Goal: Check status: Check status

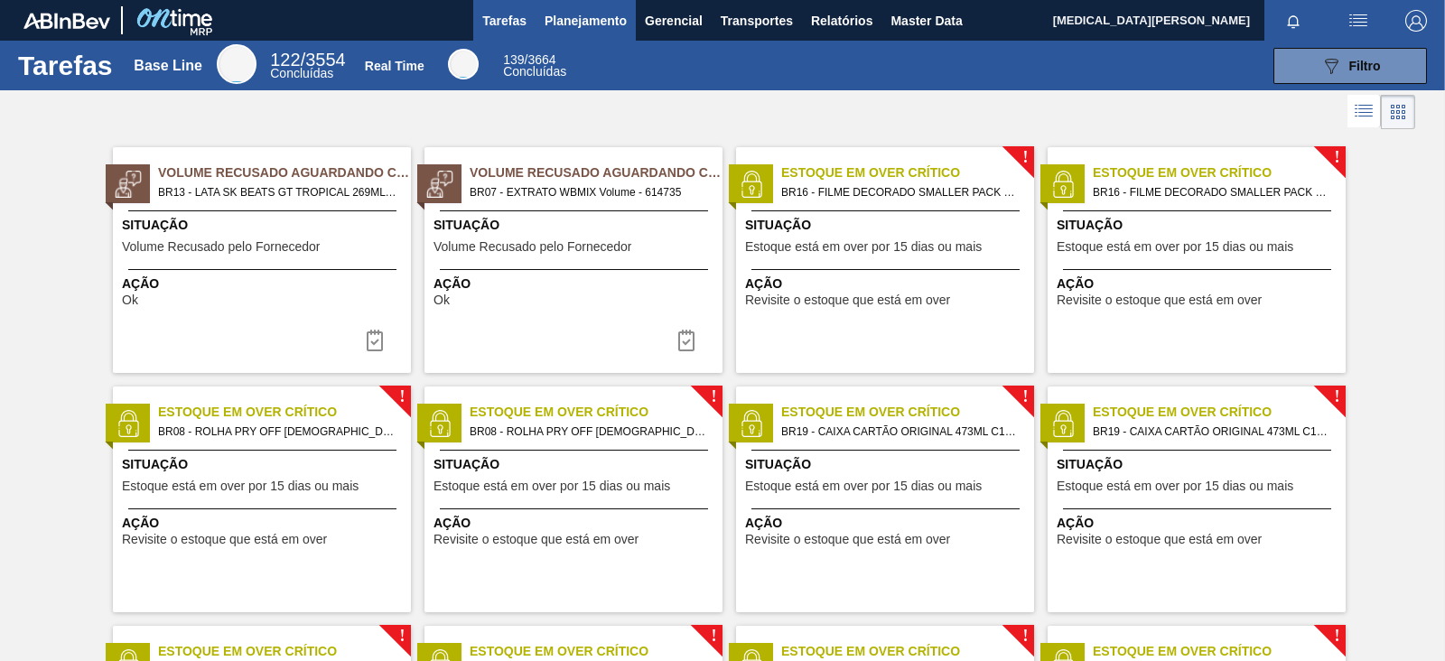
click at [614, 27] on span "Planejamento" at bounding box center [586, 21] width 82 height 22
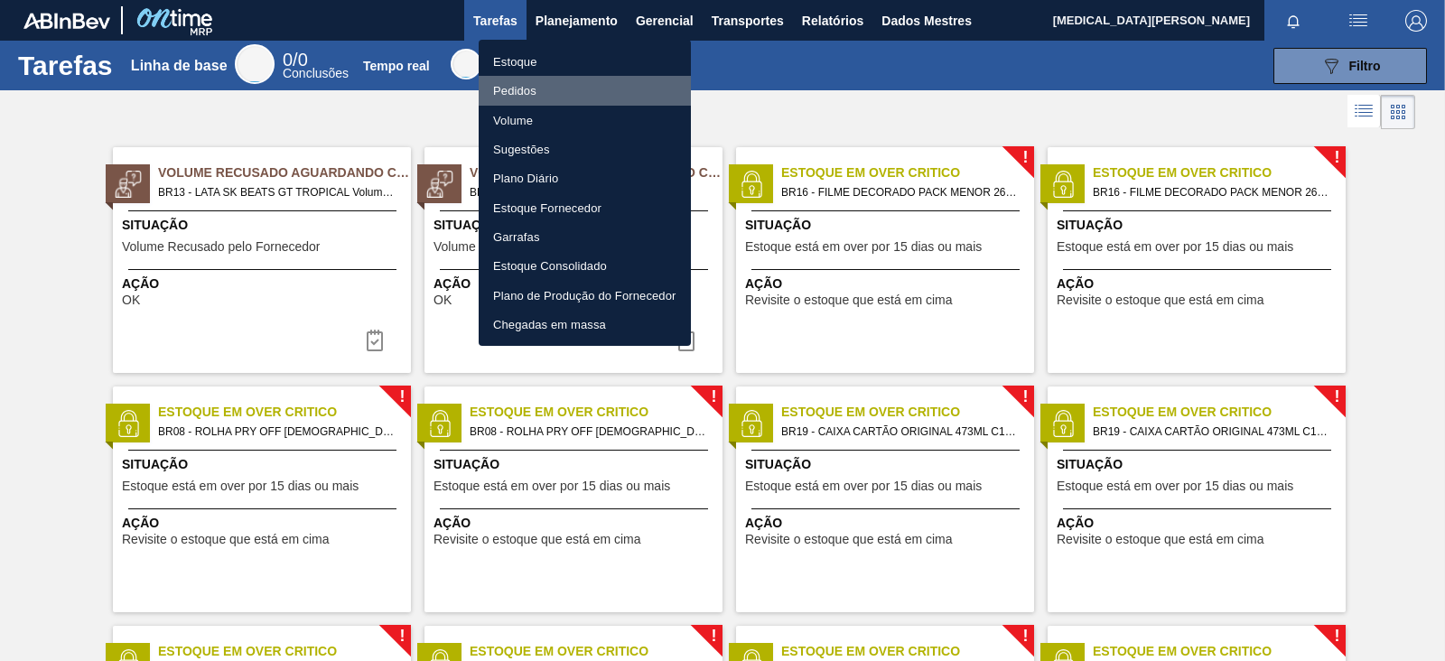
click at [520, 98] on font "Pedidos" at bounding box center [514, 90] width 43 height 18
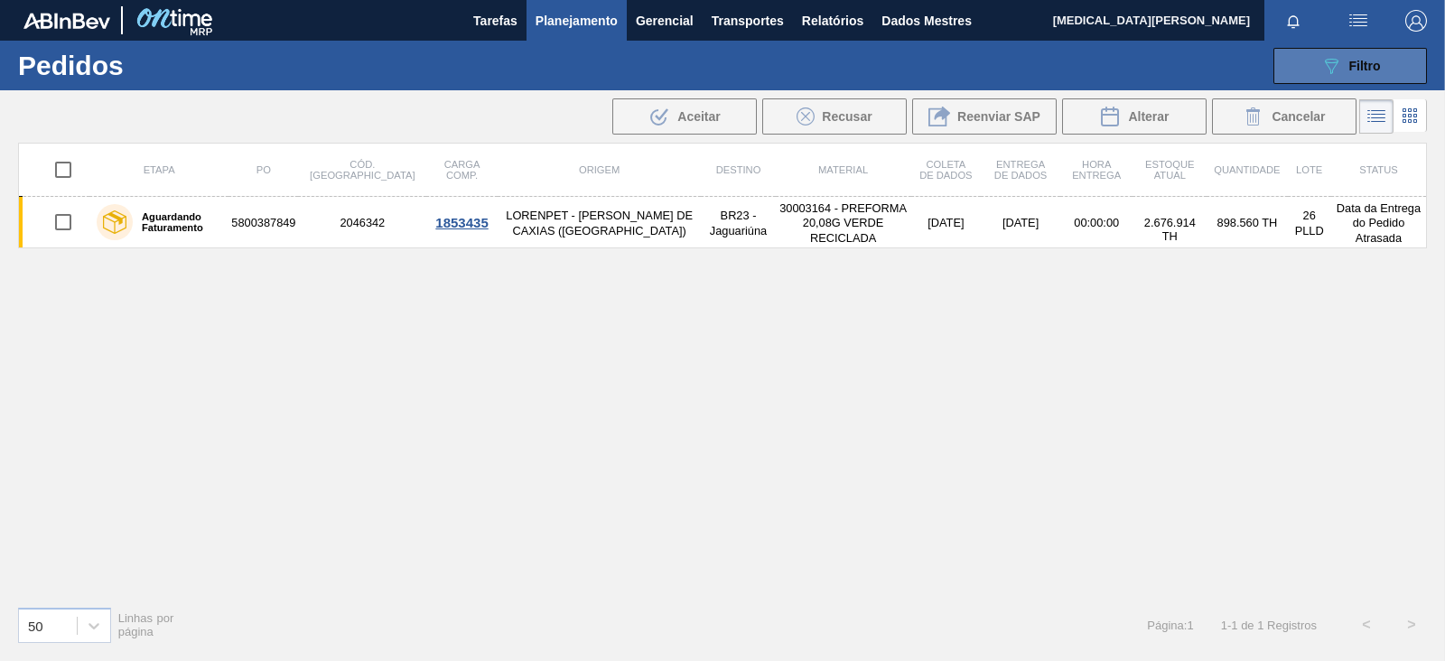
click at [1346, 77] on button "089F7B8B-B2A5-4AFE-B5C0-19BA573D28AC Filtro" at bounding box center [1350, 66] width 154 height 36
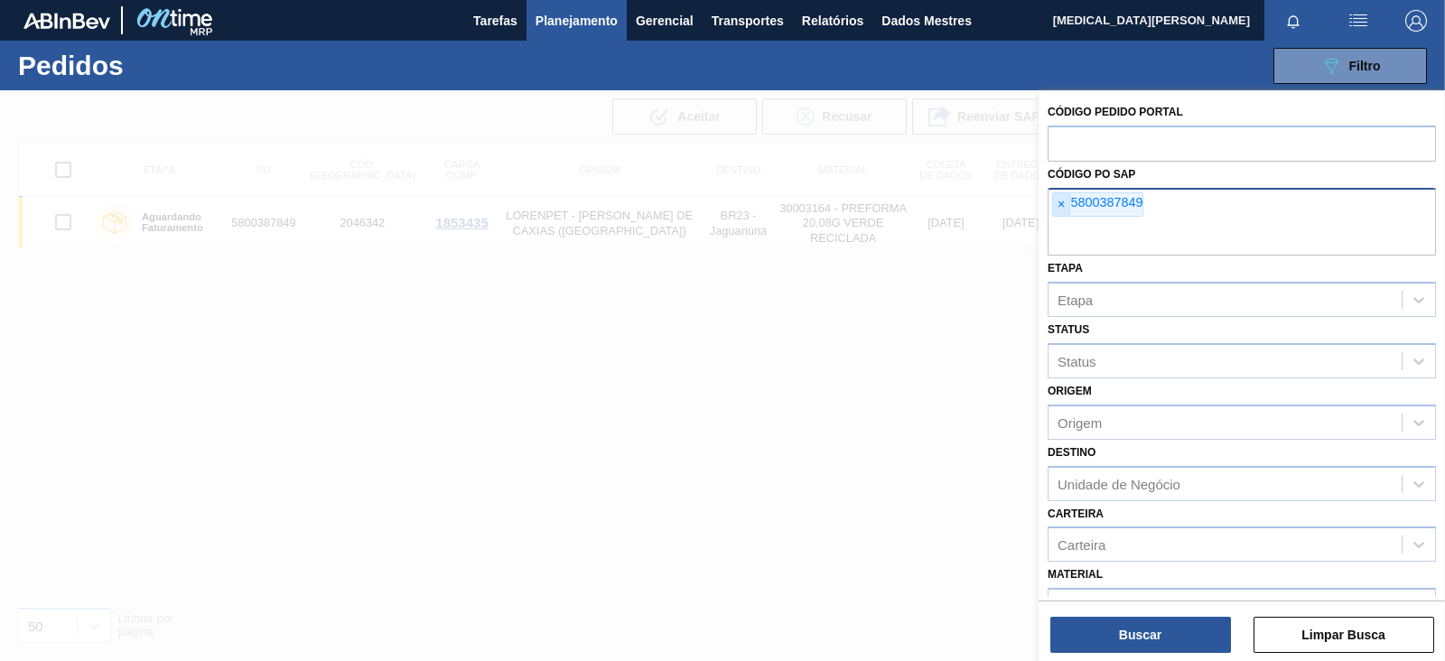
click at [1058, 205] on font "×" at bounding box center [1061, 204] width 7 height 14
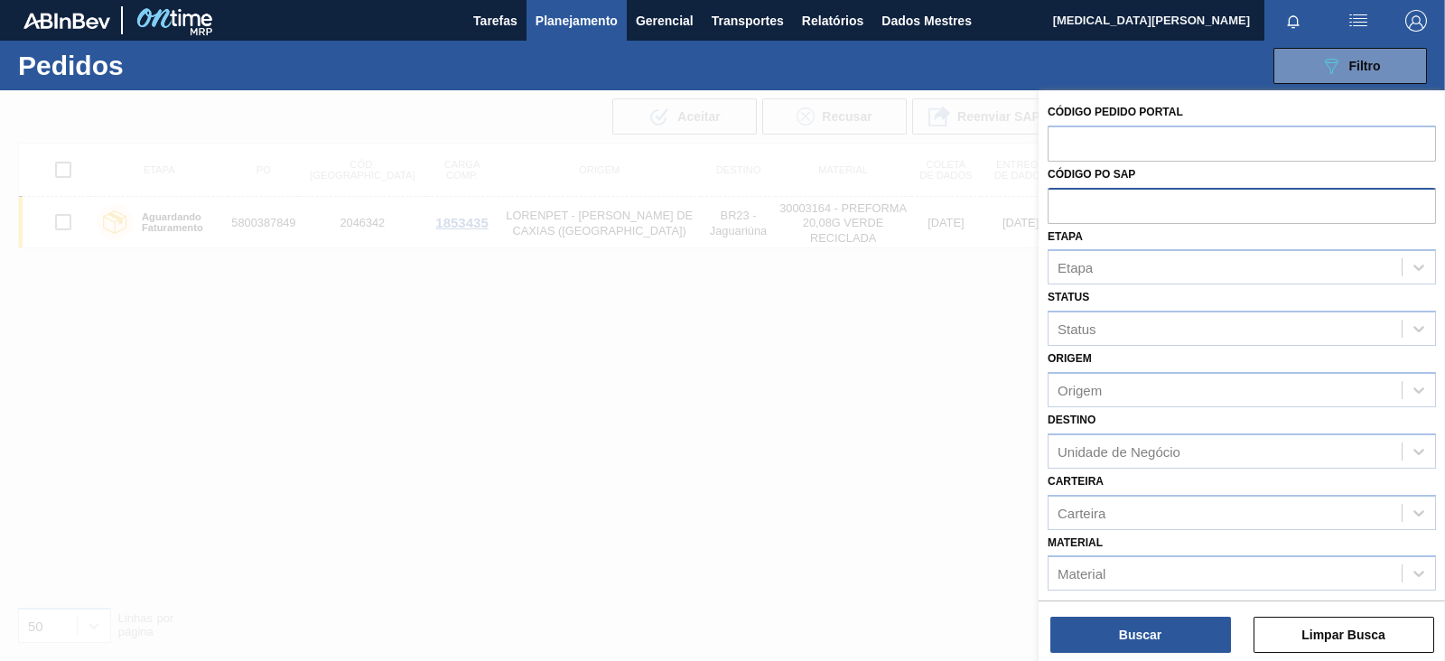
paste input "text"
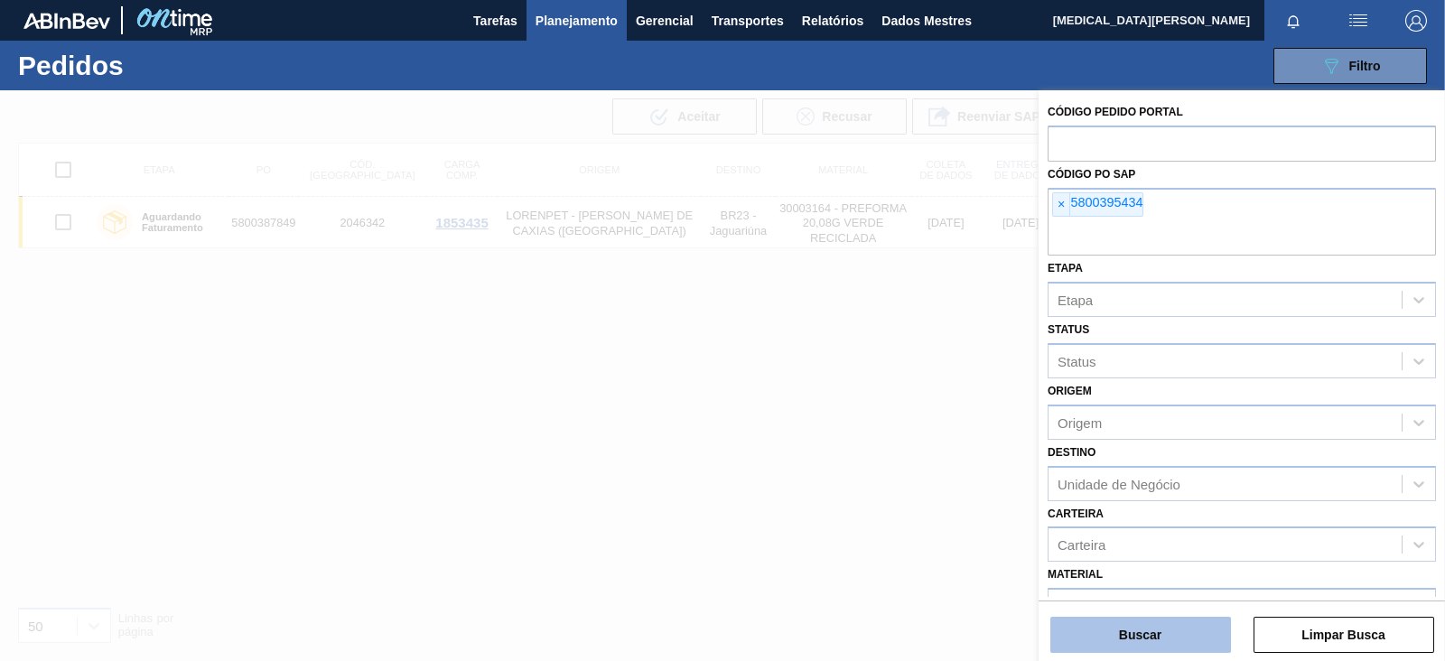
click at [1177, 621] on button "Buscar" at bounding box center [1140, 635] width 181 height 36
